Goal: Task Accomplishment & Management: Use online tool/utility

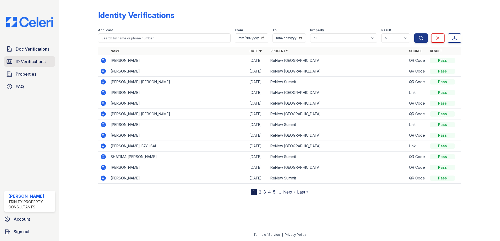
click at [44, 61] on span "ID Verifications" at bounding box center [31, 62] width 30 height 6
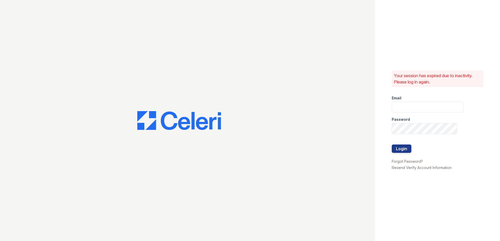
type input "[EMAIL_ADDRESS][DOMAIN_NAME]"
click at [399, 144] on div at bounding box center [427, 139] width 72 height 10
click at [399, 146] on button "Login" at bounding box center [401, 149] width 20 height 8
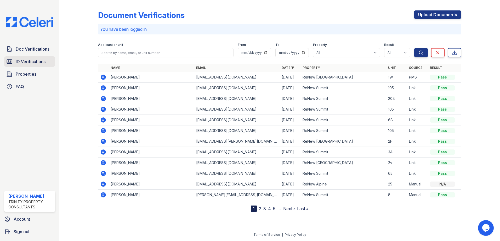
click at [43, 65] on link "ID Verifications" at bounding box center [29, 61] width 51 height 10
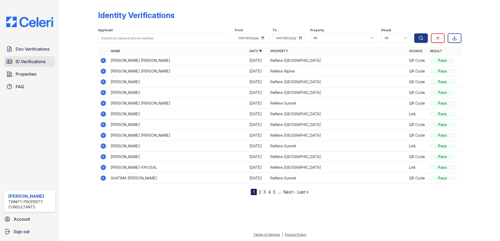
click at [23, 59] on span "ID Verifications" at bounding box center [31, 62] width 30 height 6
click at [42, 61] on span "ID Verifications" at bounding box center [31, 62] width 30 height 6
click at [47, 60] on link "ID Verifications" at bounding box center [29, 61] width 51 height 10
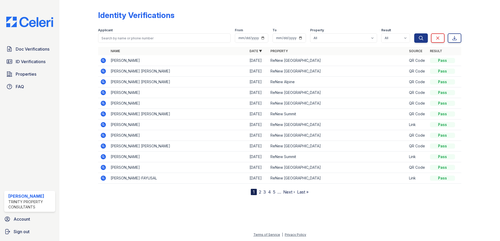
click at [38, 56] on div "Doc Verifications ID Verifications Properties FAQ" at bounding box center [29, 68] width 55 height 48
click at [38, 57] on link "ID Verifications" at bounding box center [29, 61] width 51 height 10
click at [35, 58] on link "ID Verifications" at bounding box center [29, 61] width 51 height 10
click at [20, 63] on span "ID Verifications" at bounding box center [31, 62] width 30 height 6
click at [50, 63] on link "ID Verifications" at bounding box center [29, 61] width 51 height 10
